Goal: Check status

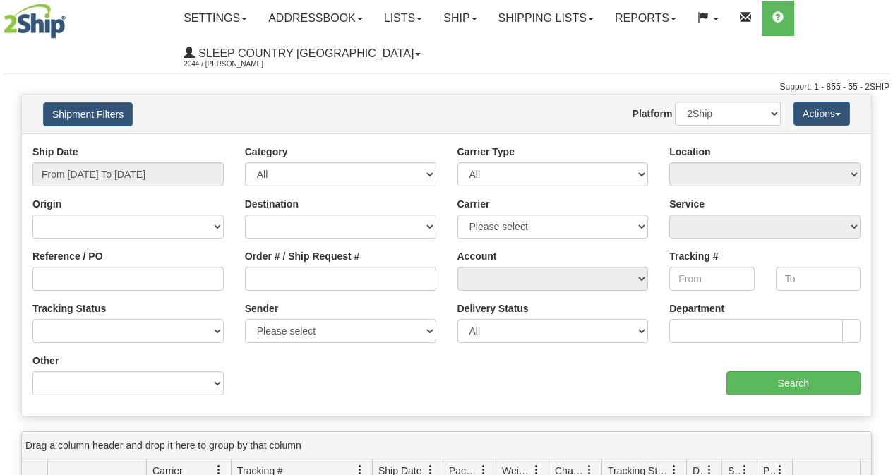
click at [306, 270] on input "Order # / Ship Request #" at bounding box center [340, 279] width 191 height 24
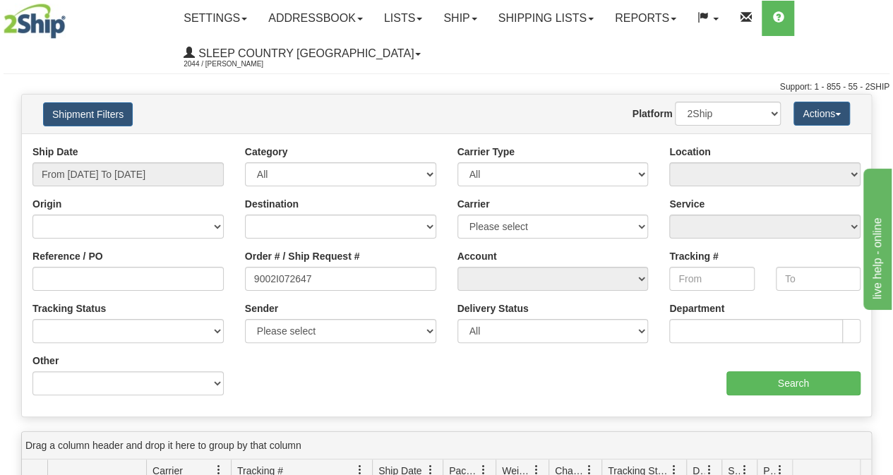
type input "9002I072647"
click at [177, 181] on input "From [DATE] To [DATE]" at bounding box center [127, 174] width 191 height 24
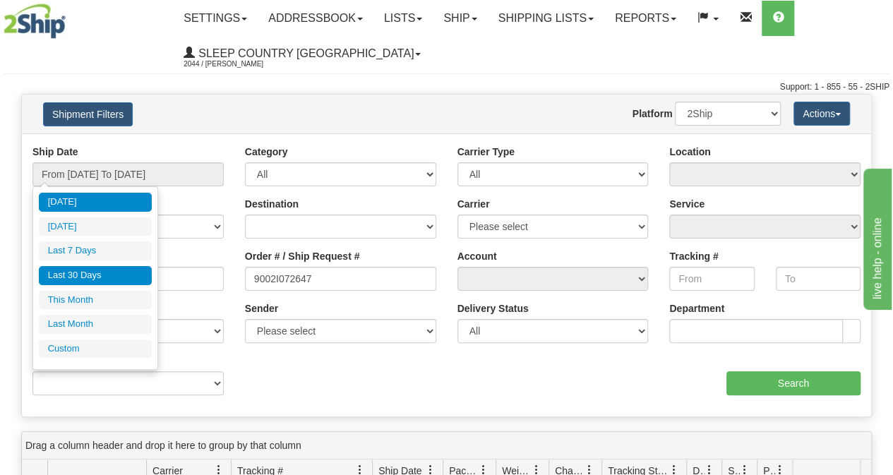
click at [126, 268] on li "Last 30 Days" at bounding box center [95, 275] width 113 height 19
type input "From [DATE] To [DATE]"
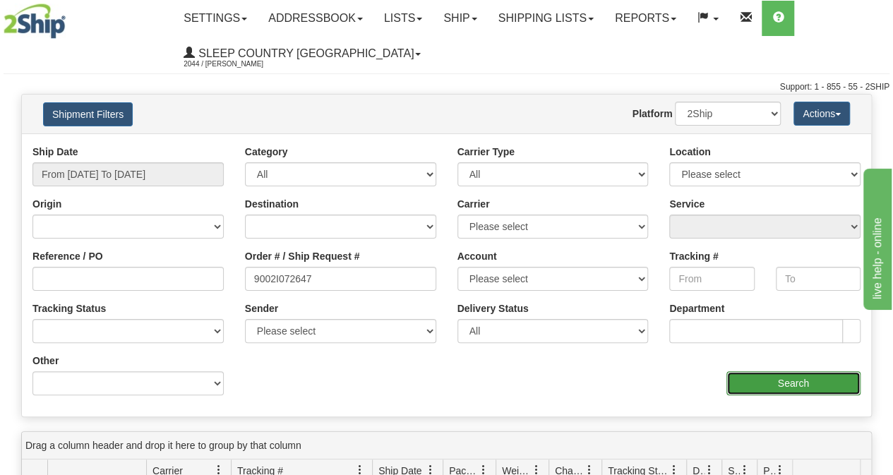
click at [781, 383] on input "Search" at bounding box center [794, 383] width 135 height 24
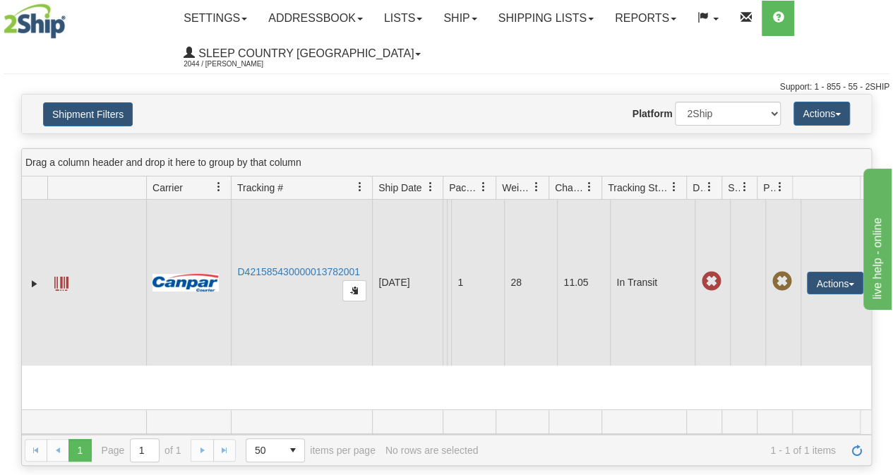
drag, startPoint x: 360, startPoint y: 272, endPoint x: 234, endPoint y: 275, distance: 125.7
click at [235, 273] on td "D421585430000013782001" at bounding box center [301, 283] width 141 height 166
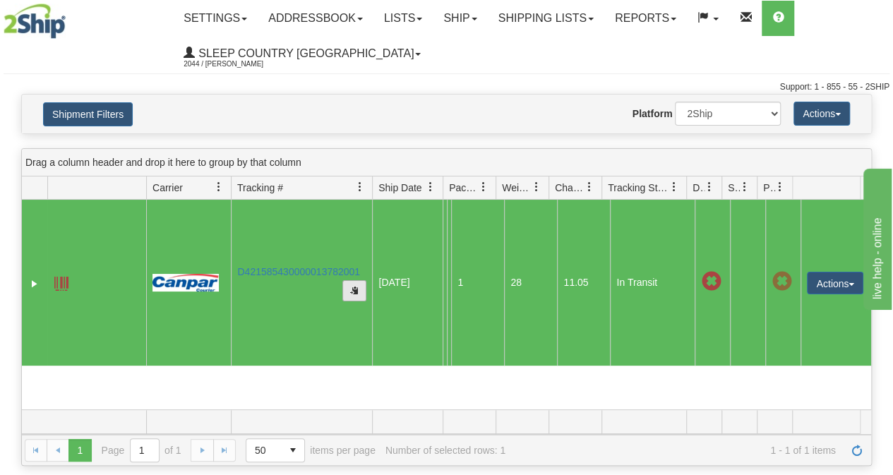
drag, startPoint x: 234, startPoint y: 275, endPoint x: 363, endPoint y: 287, distance: 129.0
click at [363, 287] on td "D421585430000013782001" at bounding box center [301, 283] width 141 height 166
click at [361, 279] on td "D421585430000013782001" at bounding box center [301, 283] width 141 height 166
drag, startPoint x: 360, startPoint y: 276, endPoint x: 301, endPoint y: 268, distance: 59.9
click at [301, 268] on td "D421585430000013782001" at bounding box center [301, 283] width 141 height 166
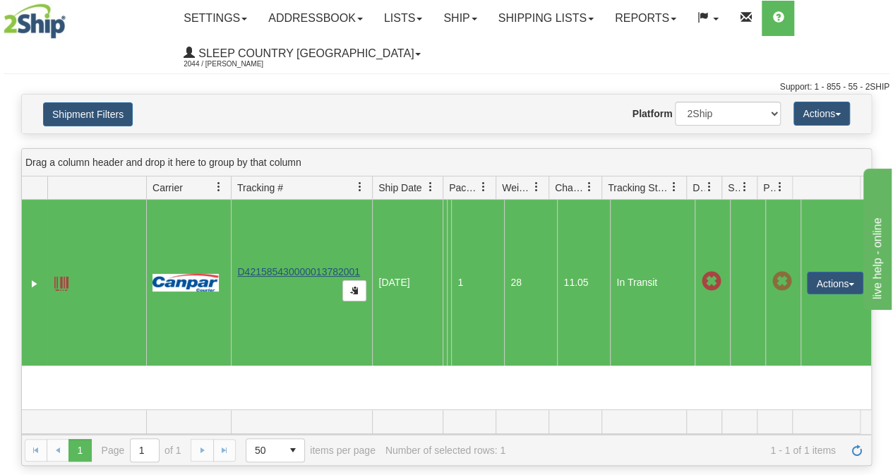
click at [293, 272] on td "D421585430000013782001" at bounding box center [301, 283] width 141 height 166
click at [294, 276] on link "D421585430000013782001" at bounding box center [298, 271] width 123 height 11
